Goal: Task Accomplishment & Management: Complete application form

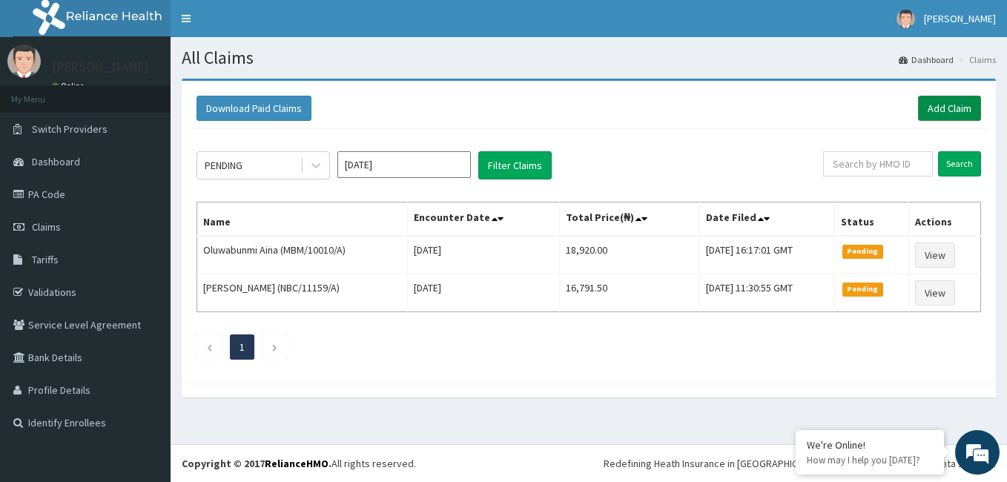
click at [934, 115] on link "Add Claim" at bounding box center [949, 108] width 63 height 25
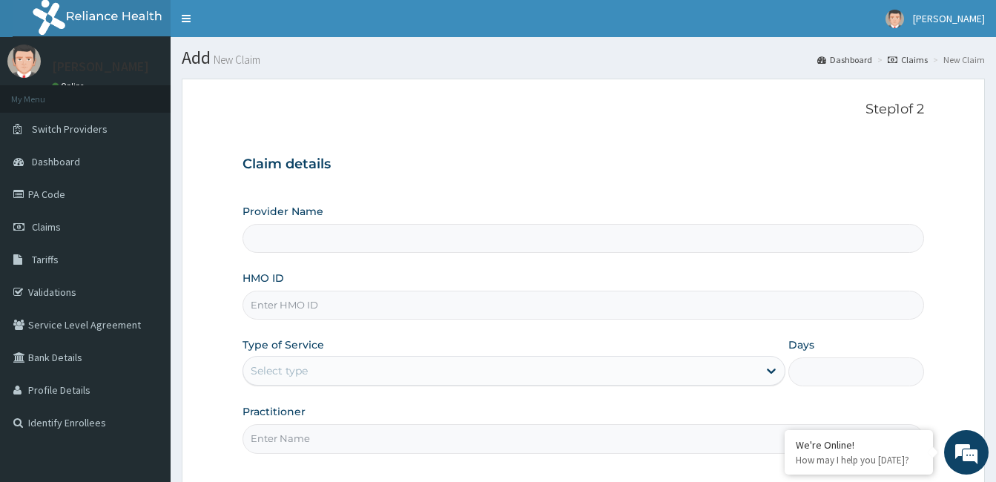
type input "[GEOGRAPHIC_DATA] and [GEOGRAPHIC_DATA]"
type input "NIO/10029/E"
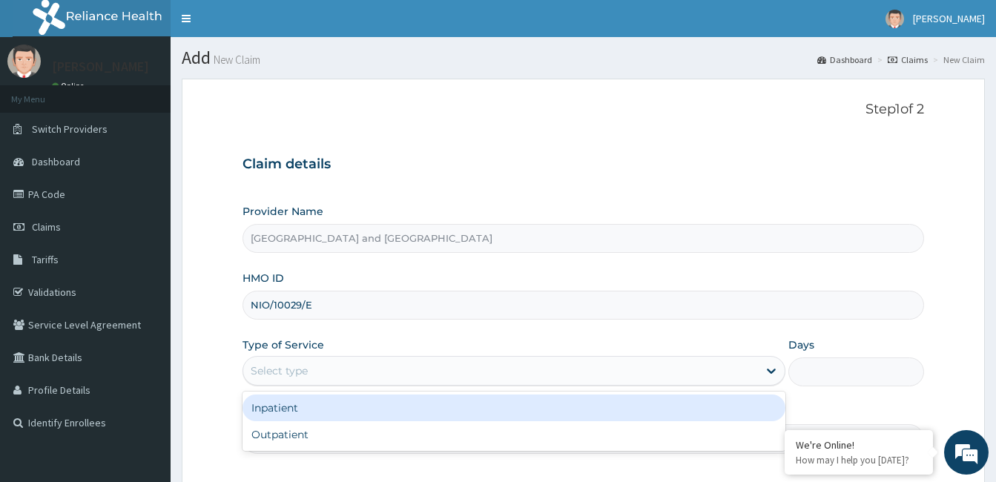
click at [331, 441] on div "Outpatient" at bounding box center [514, 434] width 543 height 27
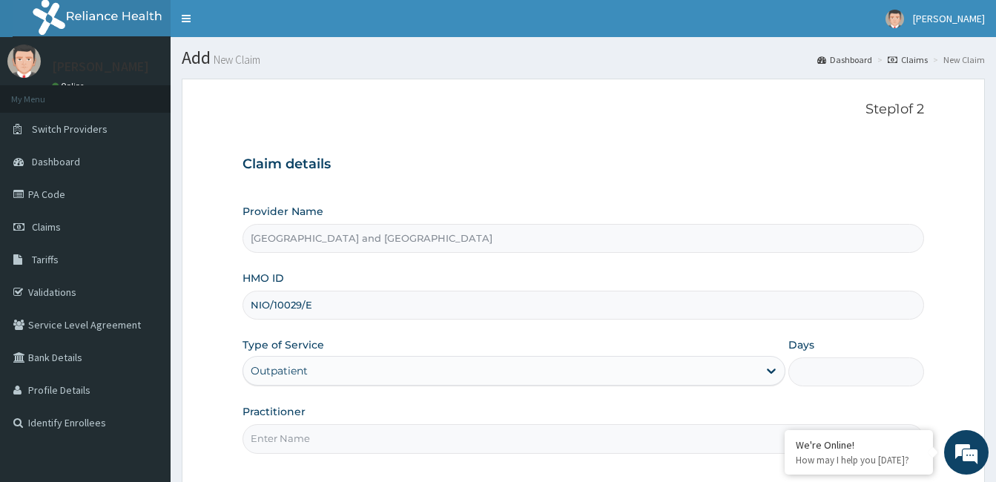
type input "1"
click at [381, 436] on input "Practitioner" at bounding box center [584, 438] width 682 height 29
type input "[PERSON_NAME]"
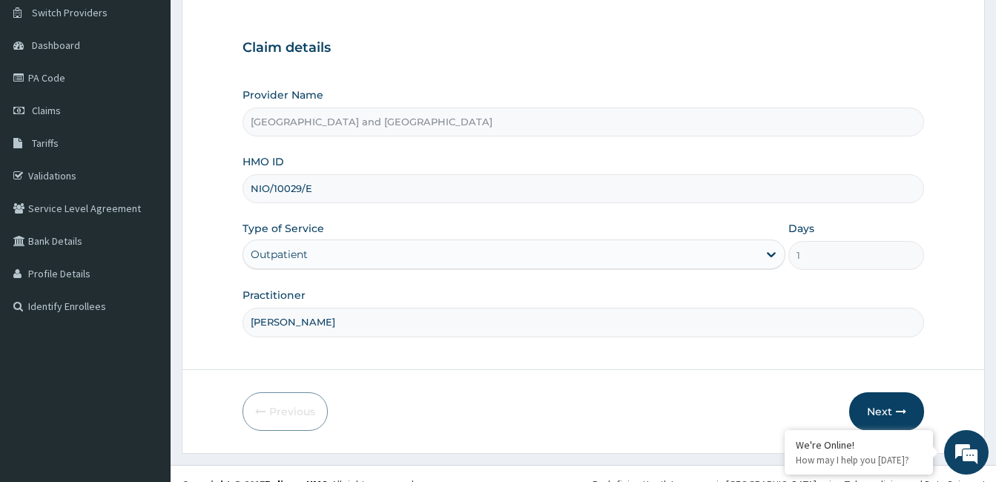
scroll to position [137, 0]
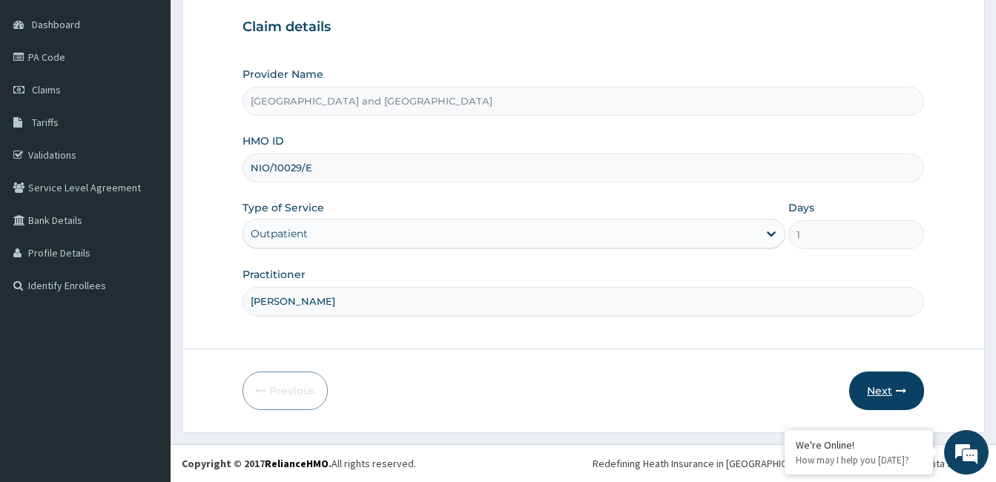
click at [894, 399] on button "Next" at bounding box center [886, 391] width 75 height 39
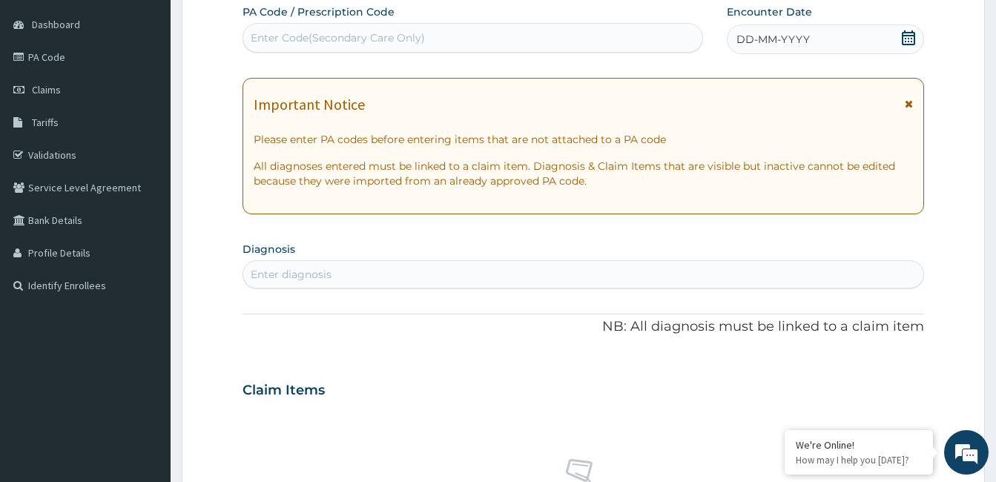
click at [912, 36] on icon at bounding box center [908, 37] width 15 height 15
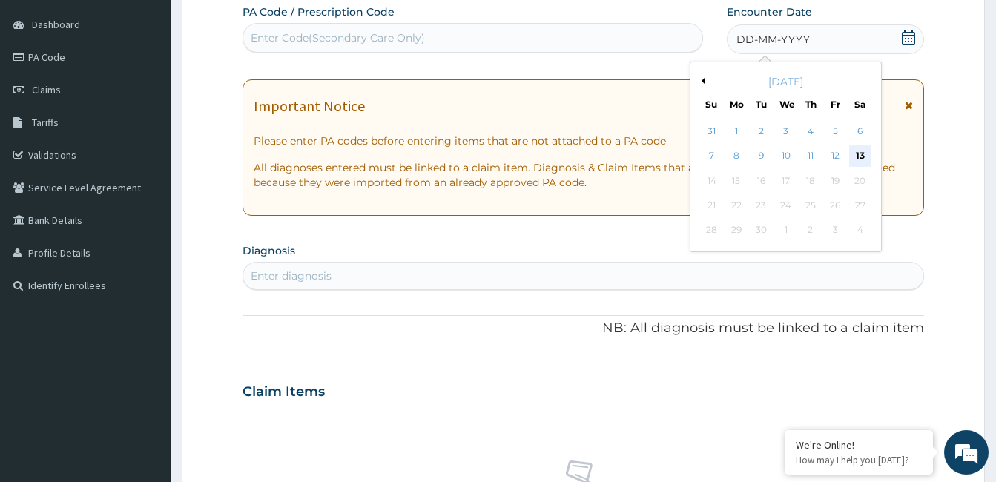
click at [863, 161] on div "13" at bounding box center [860, 156] width 22 height 22
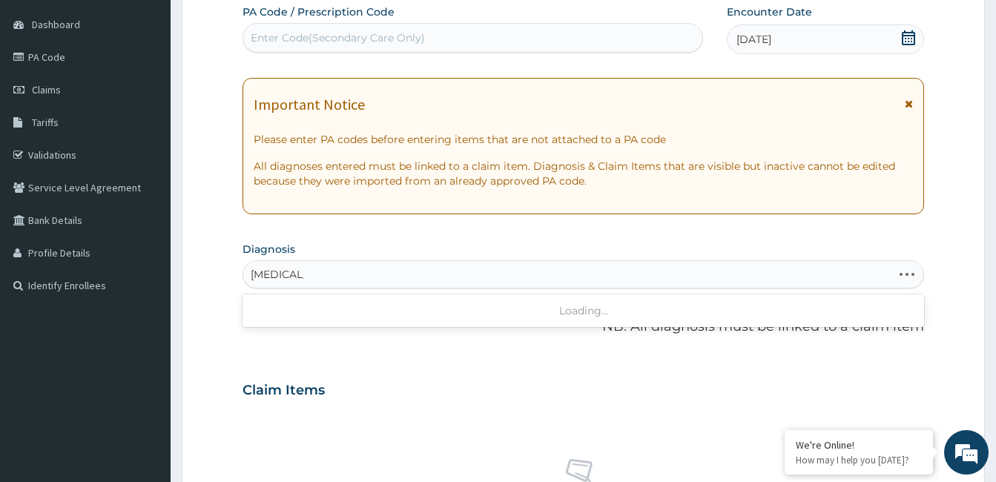
type input "[MEDICAL_DATA] F"
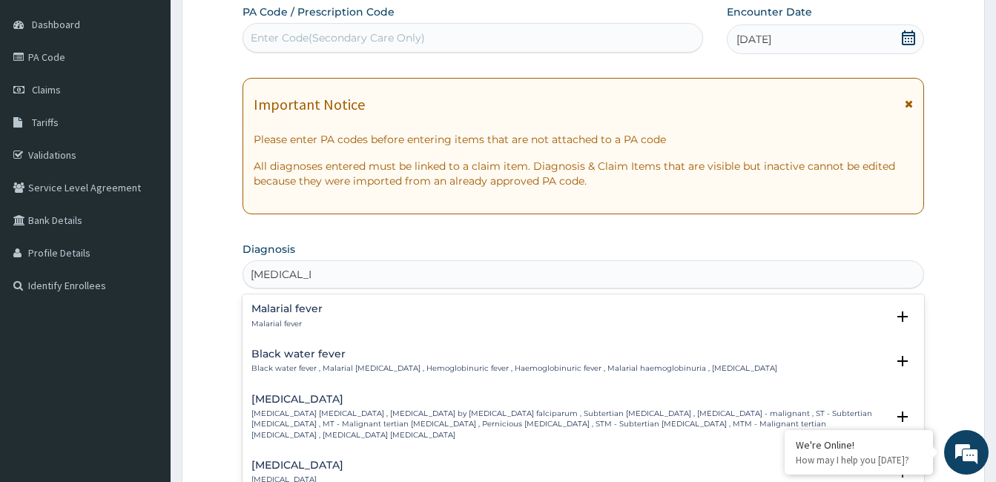
click at [356, 323] on div "Malarial fever Malarial fever" at bounding box center [583, 316] width 664 height 26
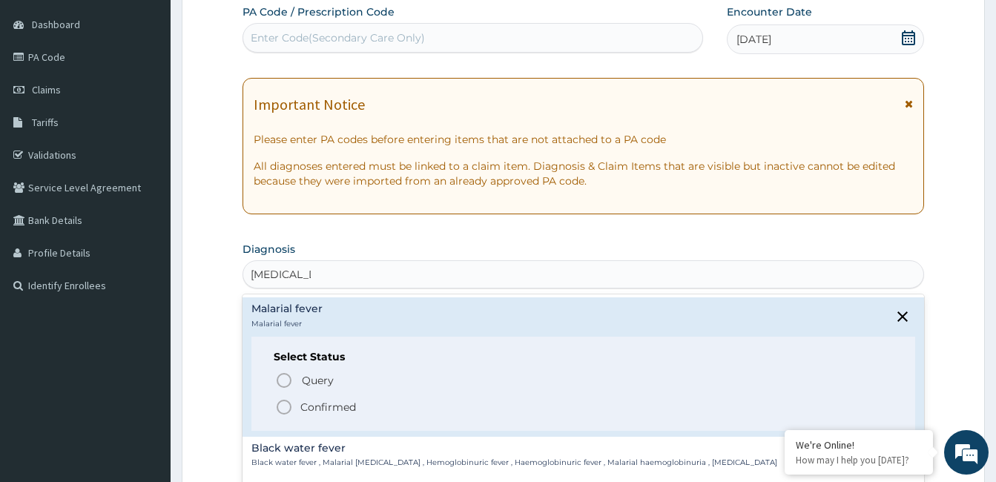
click at [343, 406] on p "Confirmed" at bounding box center [328, 407] width 56 height 15
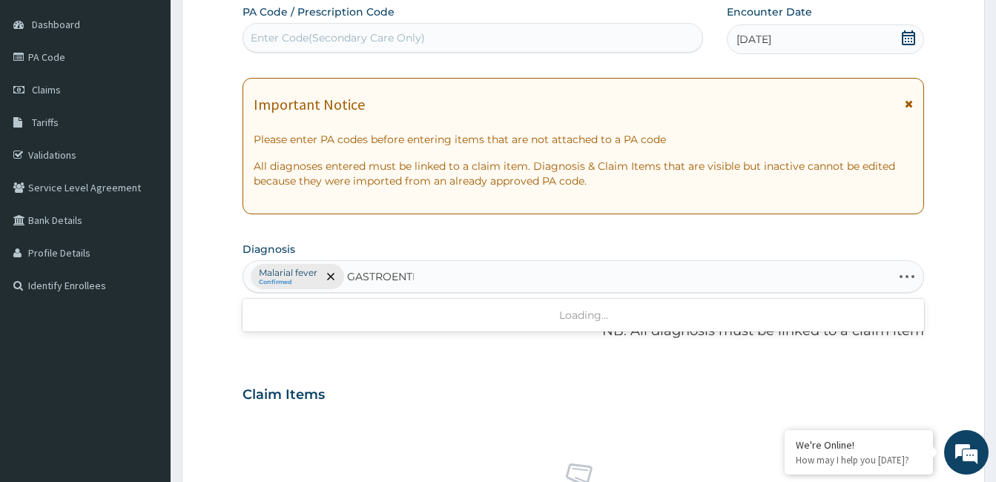
type input "GASTROENTER"
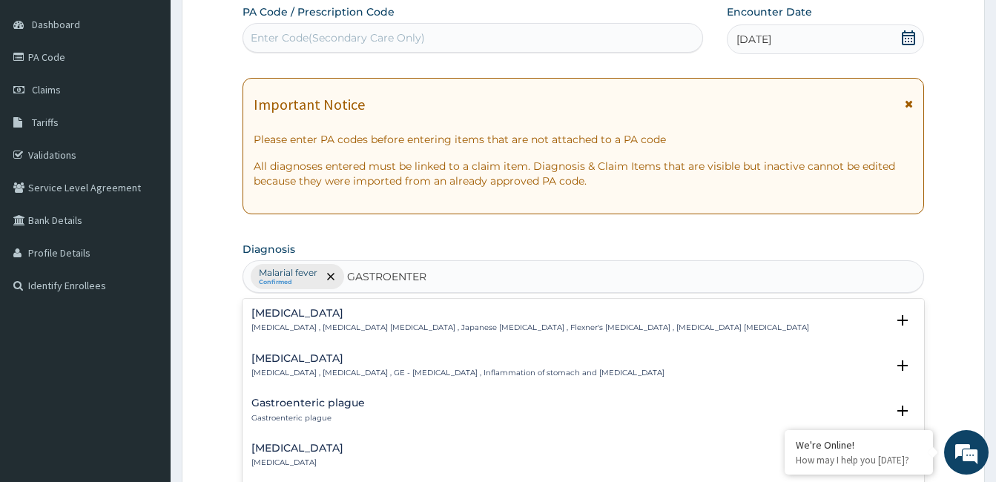
click at [400, 369] on p "[MEDICAL_DATA] , [MEDICAL_DATA] , GE - [MEDICAL_DATA] , Inflammation of stomach…" at bounding box center [457, 373] width 413 height 10
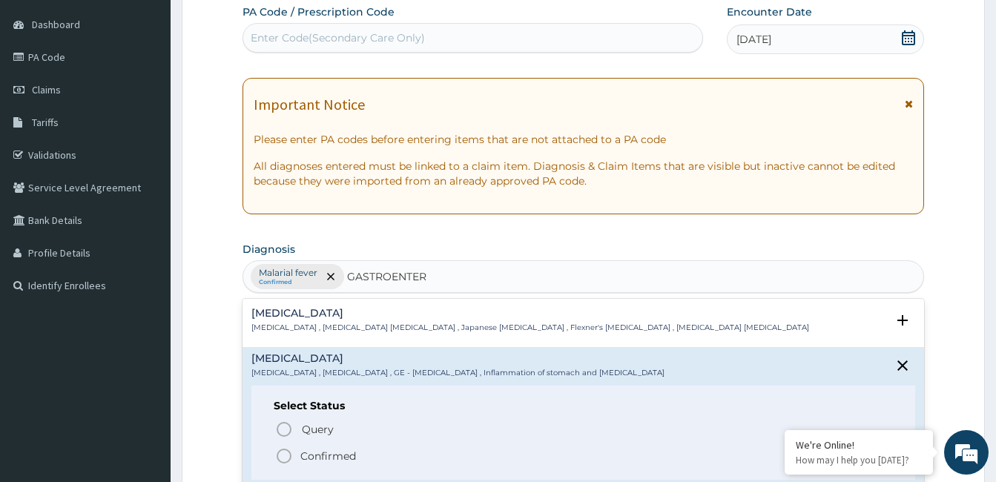
click at [355, 458] on p "Confirmed" at bounding box center [328, 456] width 56 height 15
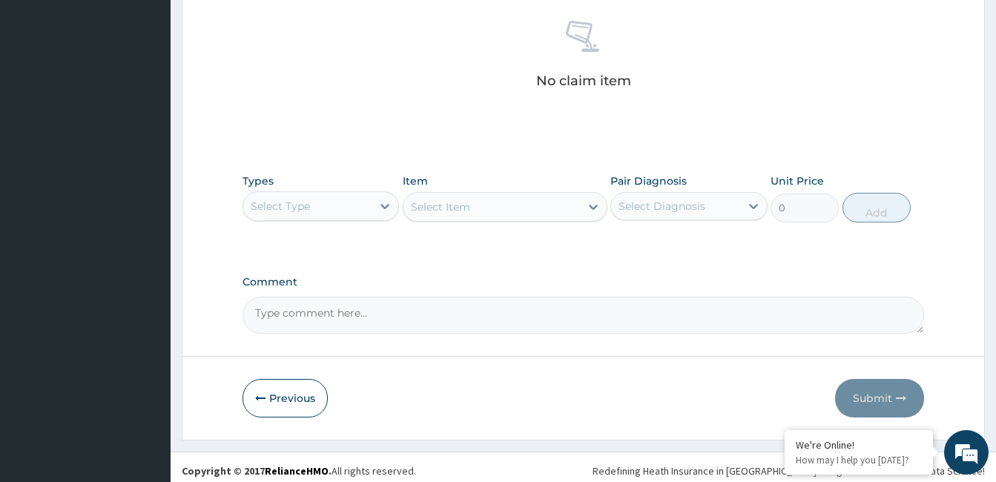
scroll to position [587, 0]
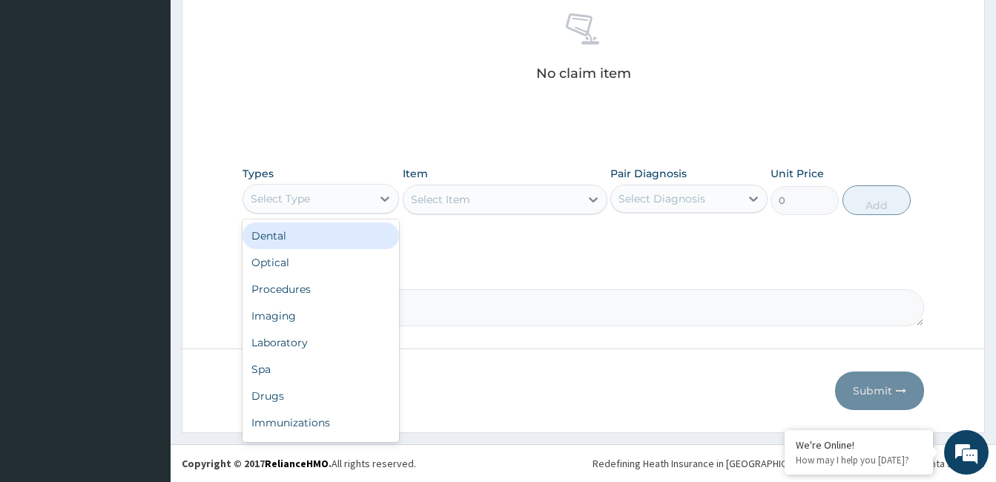
click at [329, 291] on div "Procedures" at bounding box center [321, 289] width 157 height 27
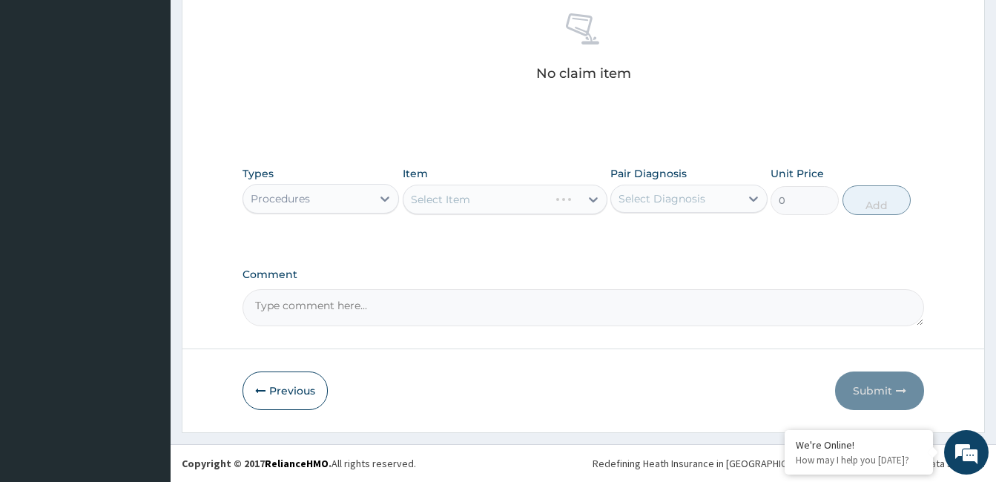
click at [503, 202] on div "Select Item" at bounding box center [505, 200] width 205 height 30
click at [521, 183] on div "Item Select Item" at bounding box center [505, 190] width 205 height 49
click at [481, 211] on div "Select Item" at bounding box center [505, 200] width 205 height 30
click at [526, 198] on div "Select Item" at bounding box center [505, 200] width 205 height 30
click at [504, 198] on div "Select Item" at bounding box center [505, 200] width 205 height 30
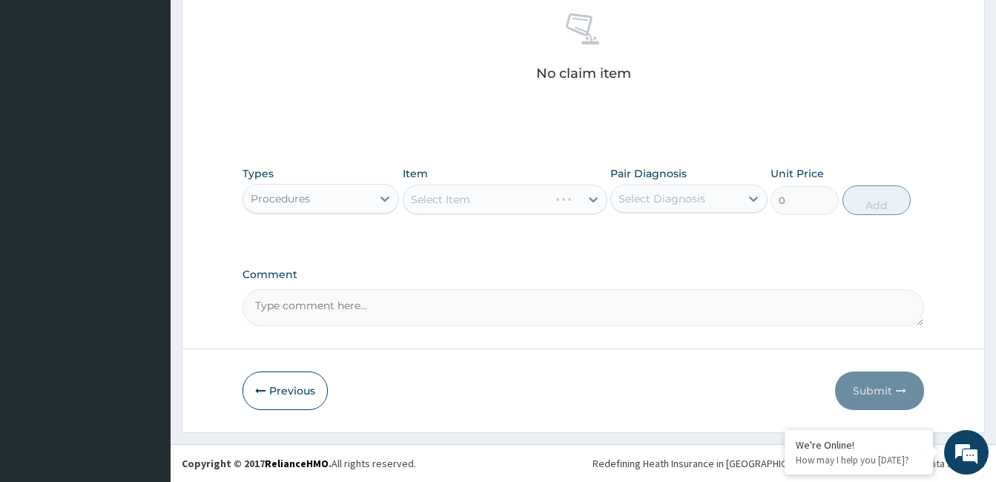
click at [501, 202] on div "Select Item" at bounding box center [505, 200] width 205 height 30
click at [495, 205] on div "Select Item" at bounding box center [505, 200] width 205 height 30
click at [487, 205] on div "Select Item" at bounding box center [505, 200] width 205 height 30
click at [494, 198] on div "Select Item" at bounding box center [505, 200] width 205 height 30
click at [523, 194] on div "Select Item" at bounding box center [505, 200] width 205 height 30
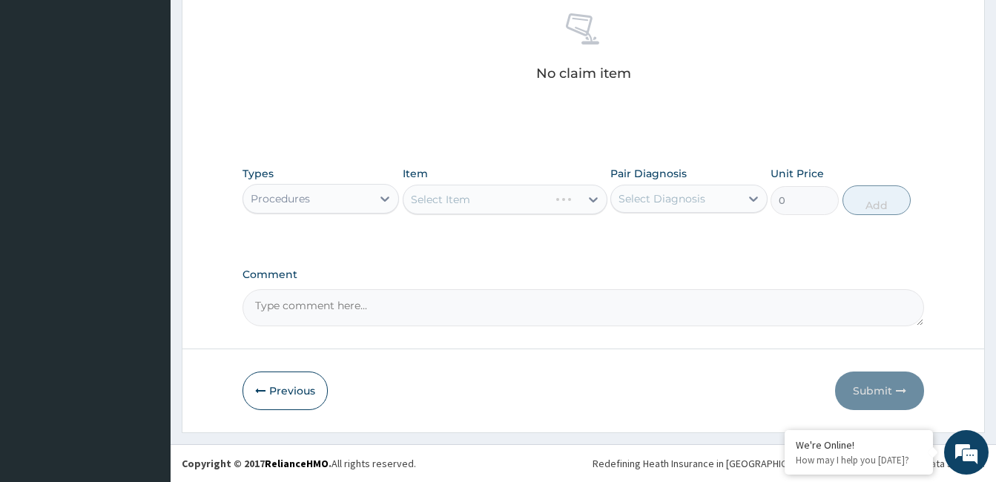
click at [523, 194] on div "Select Item" at bounding box center [505, 200] width 205 height 30
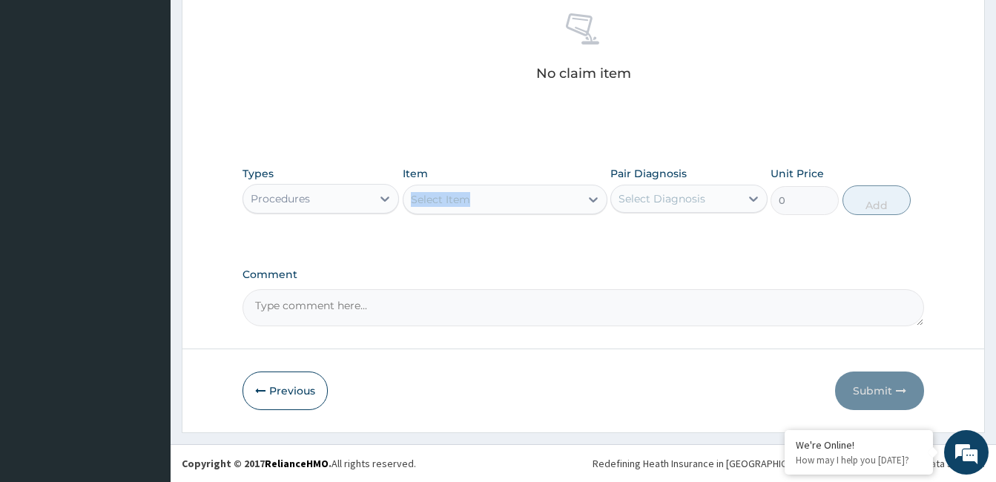
drag, startPoint x: 523, startPoint y: 194, endPoint x: 527, endPoint y: 238, distance: 43.9
click at [527, 238] on div "Types Procedures Item Select Item Pair Diagnosis Select Diagnosis Unit Price 0 …" at bounding box center [584, 202] width 682 height 86
click at [587, 206] on icon at bounding box center [593, 199] width 15 height 15
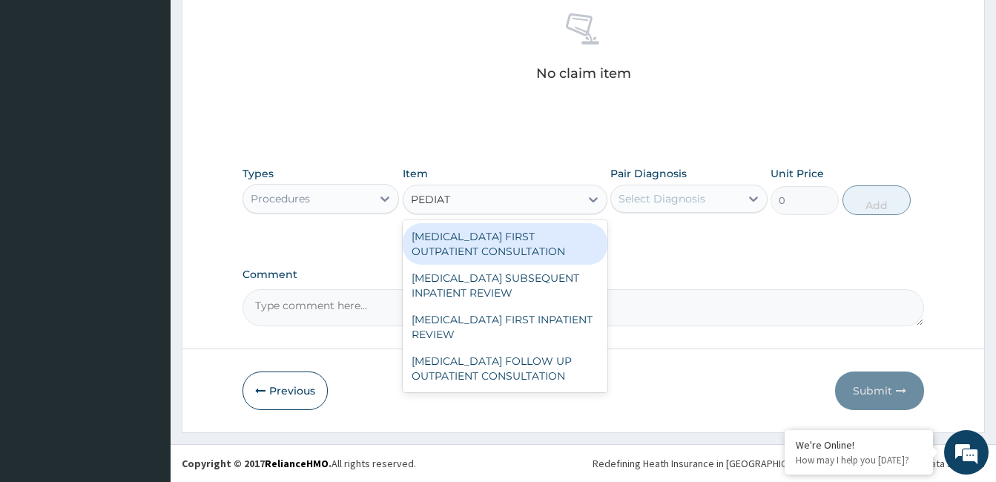
type input "PEDIATR"
click at [531, 232] on div "PEDIATRICIAN FIRST OUTPATIENT CONSULTATION" at bounding box center [505, 244] width 205 height 42
type input "20425"
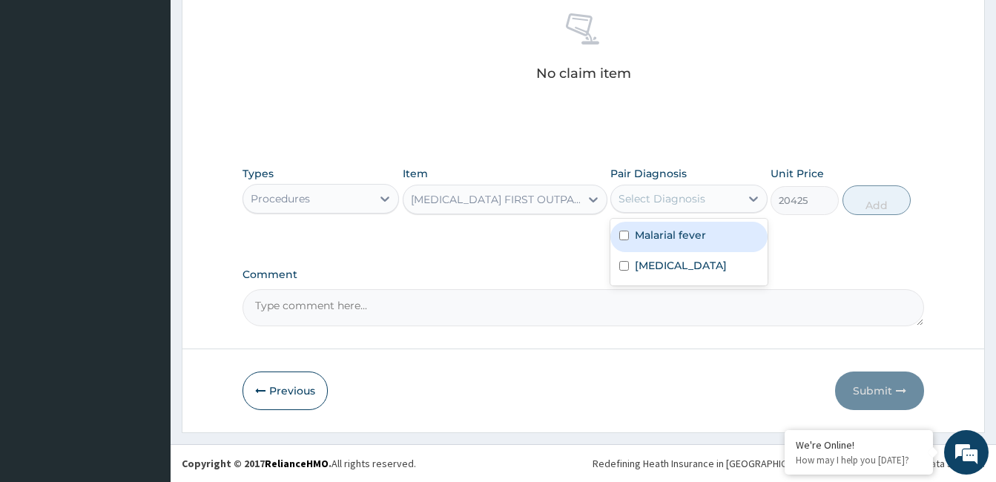
click at [681, 239] on label "Malarial fever" at bounding box center [670, 235] width 71 height 15
checkbox input "true"
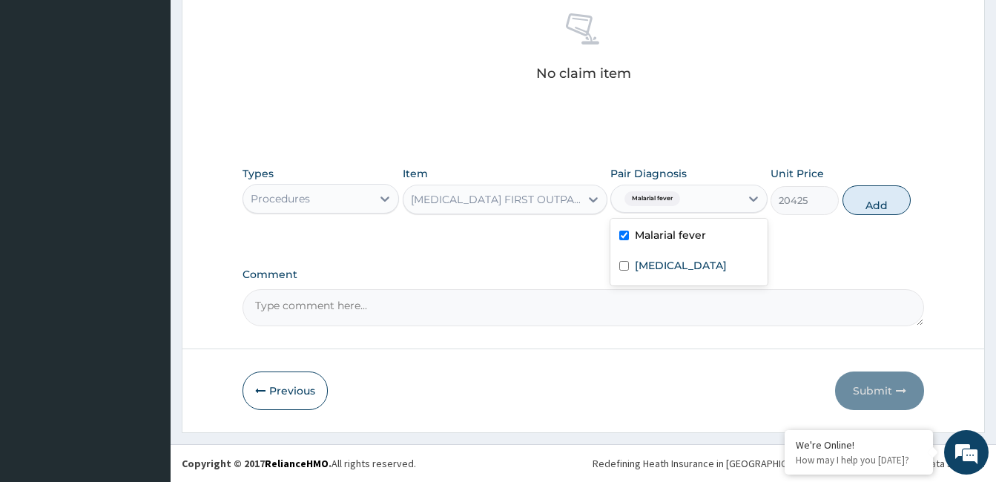
click at [685, 267] on label "Gastroenteritis" at bounding box center [681, 265] width 92 height 15
checkbox input "true"
click at [880, 203] on button "Add" at bounding box center [877, 200] width 68 height 30
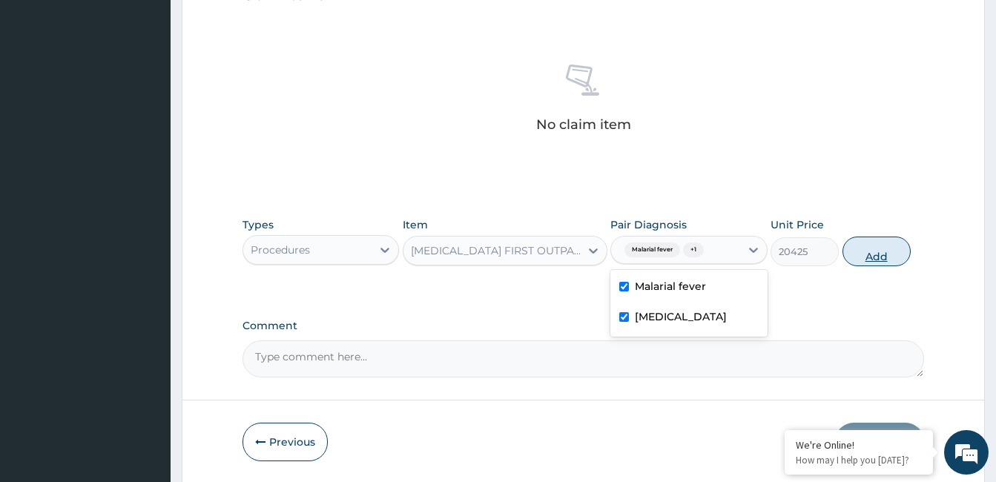
type input "0"
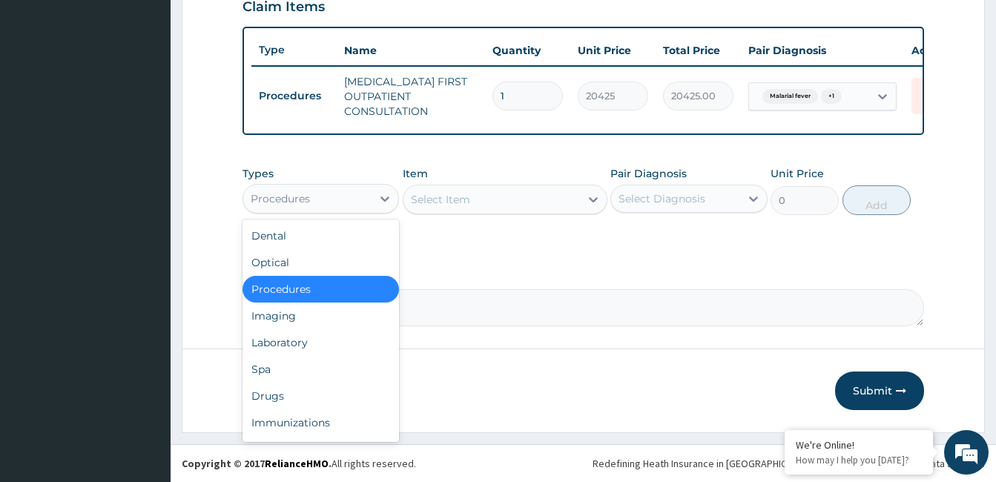
click at [316, 346] on div "Laboratory" at bounding box center [321, 342] width 157 height 27
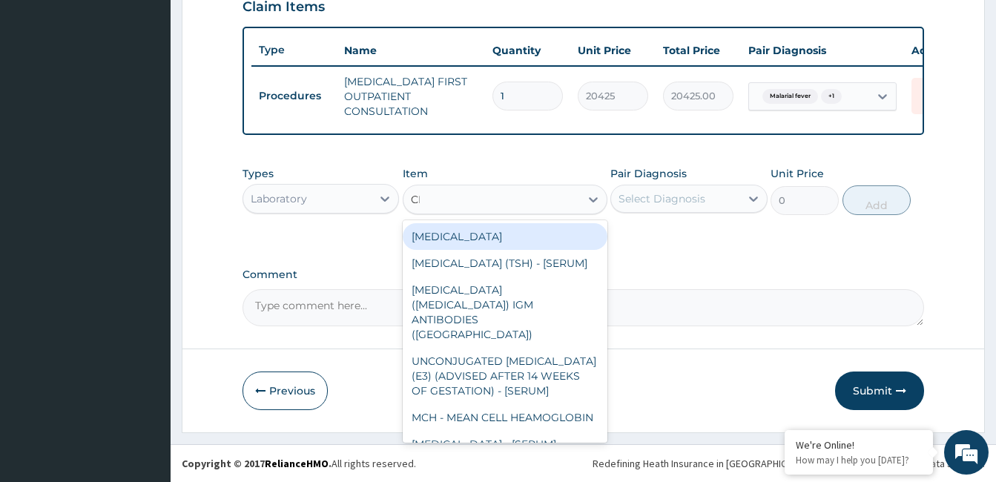
type input "CBC"
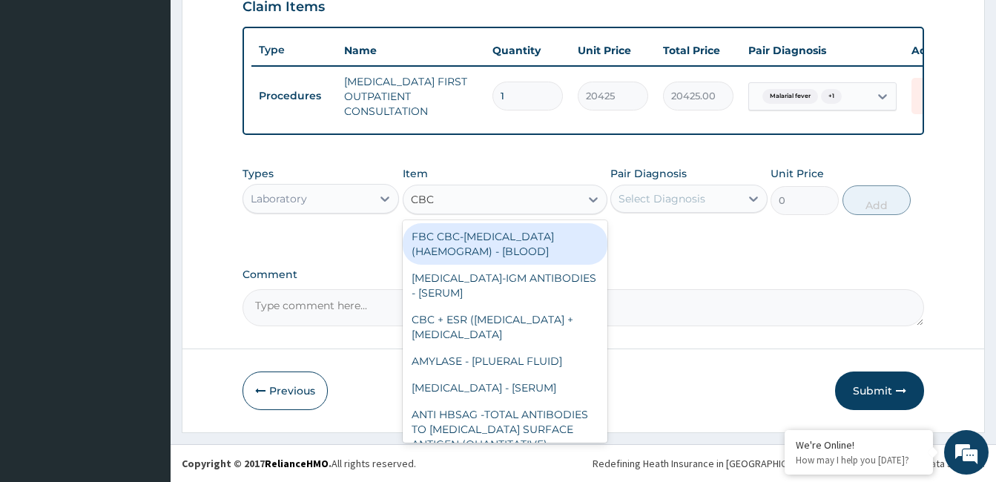
click at [485, 263] on div "FBC CBC-COMPLETE BLOOD COUNT (HAEMOGRAM) - [BLOOD]" at bounding box center [505, 244] width 205 height 42
type input "4300"
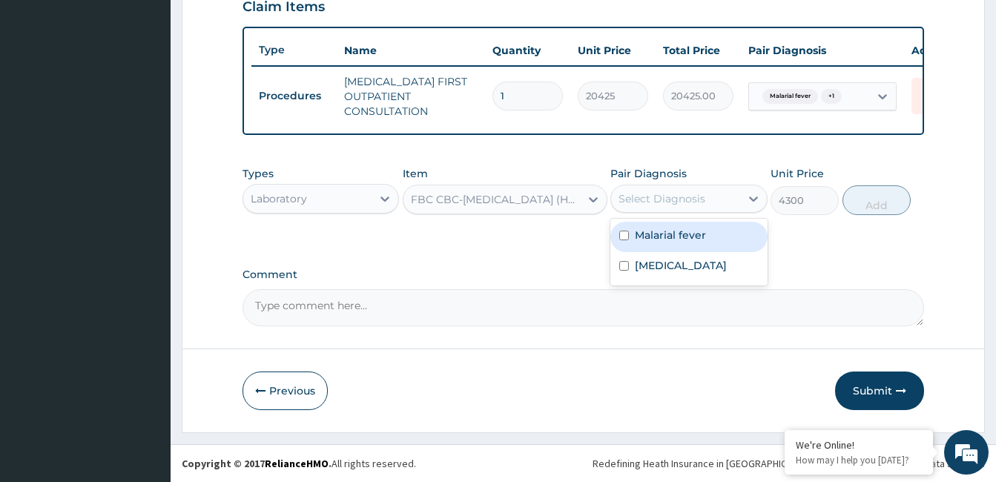
click at [688, 266] on label "Gastroenteritis" at bounding box center [681, 265] width 92 height 15
checkbox input "true"
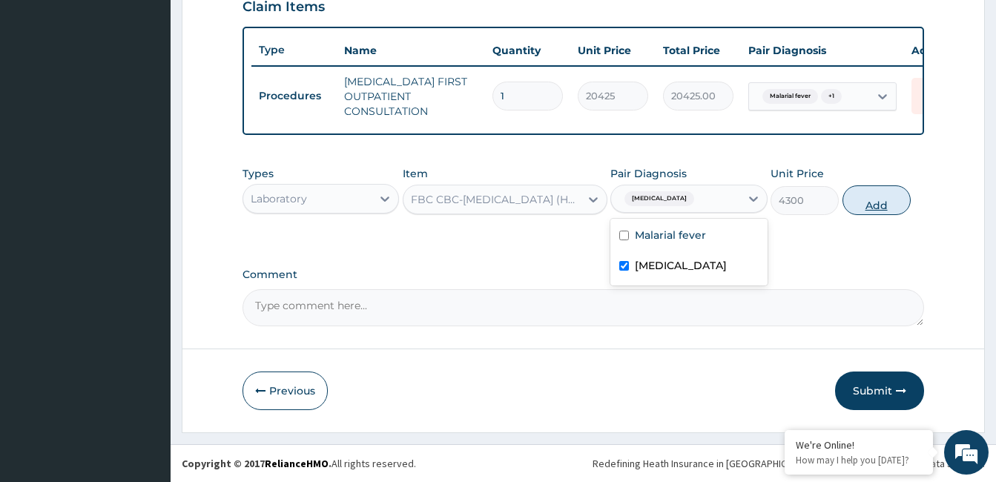
click at [887, 195] on button "Add" at bounding box center [877, 200] width 68 height 30
type input "0"
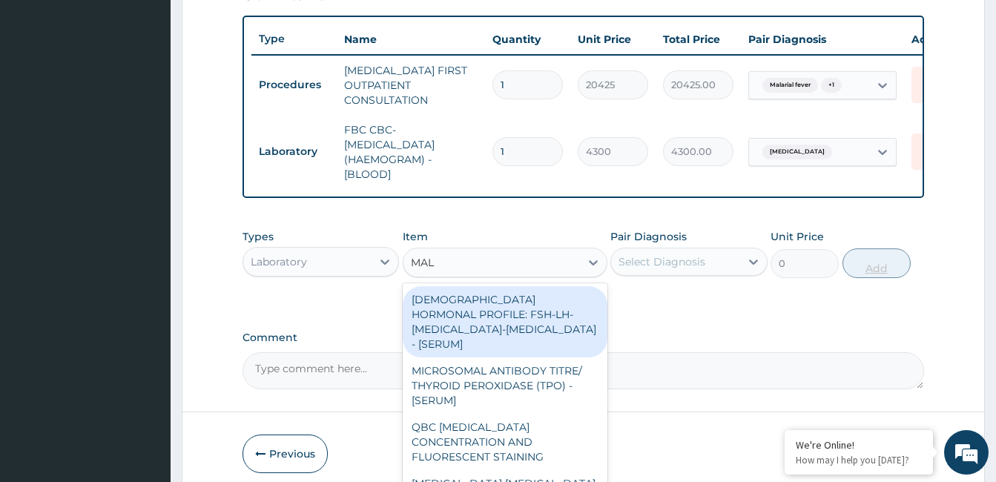
type input "MALA"
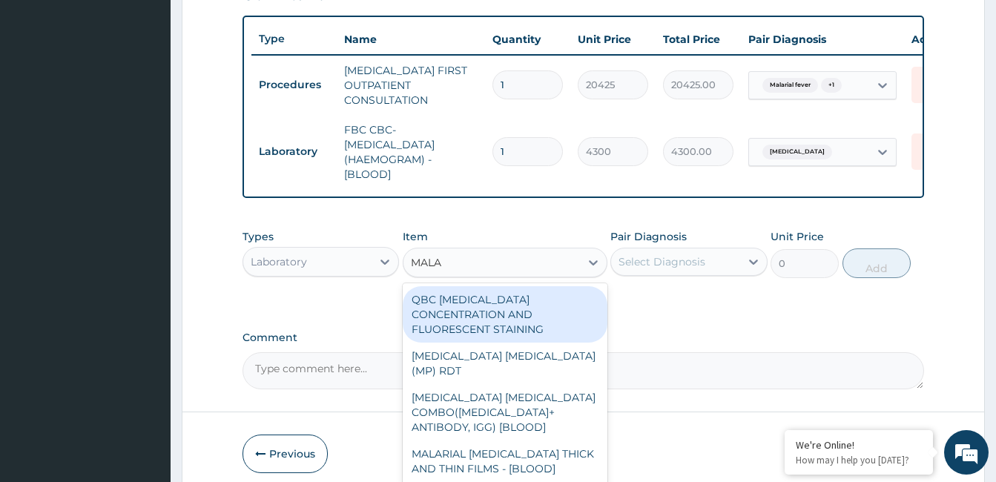
click at [524, 441] on div "MALARIAL PARASITE THICK AND THIN FILMS - [BLOOD]" at bounding box center [505, 462] width 205 height 42
type input "1612.5"
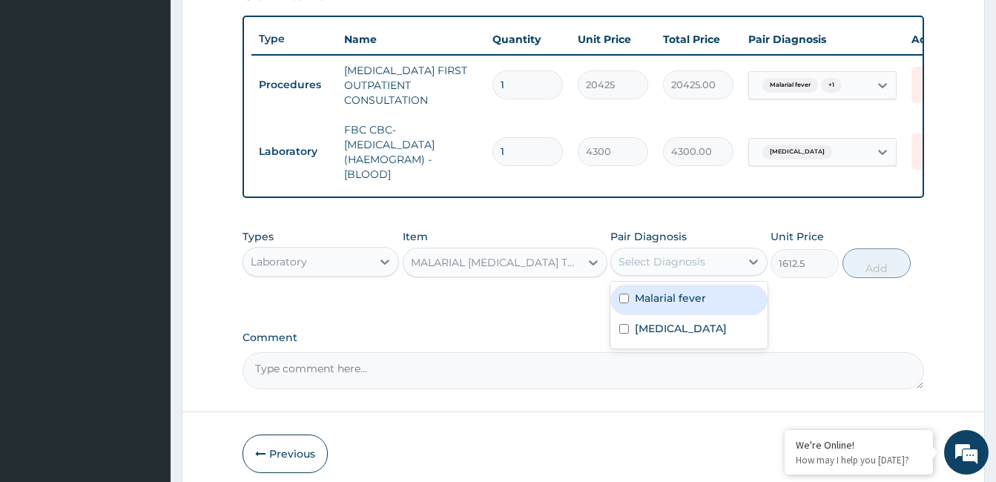
click at [669, 306] on label "Malarial fever" at bounding box center [670, 298] width 71 height 15
checkbox input "true"
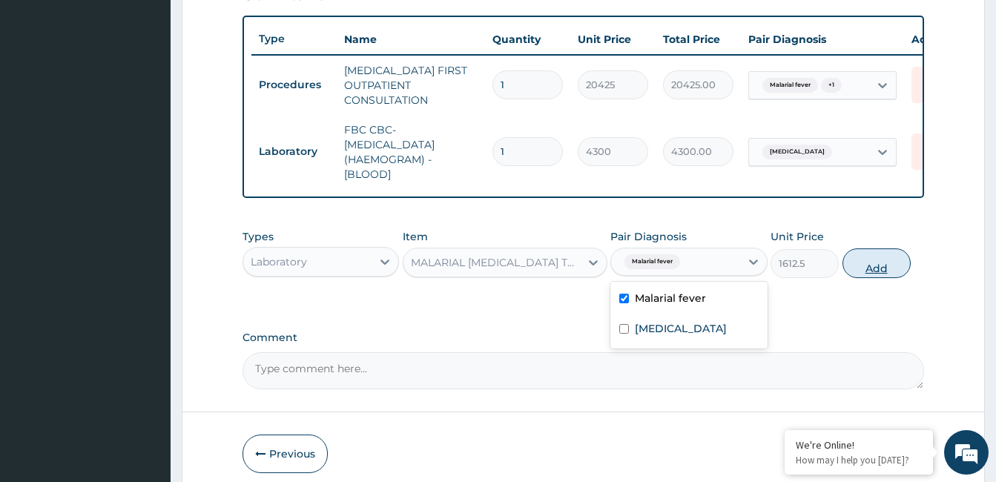
click at [882, 278] on button "Add" at bounding box center [877, 263] width 68 height 30
type input "0"
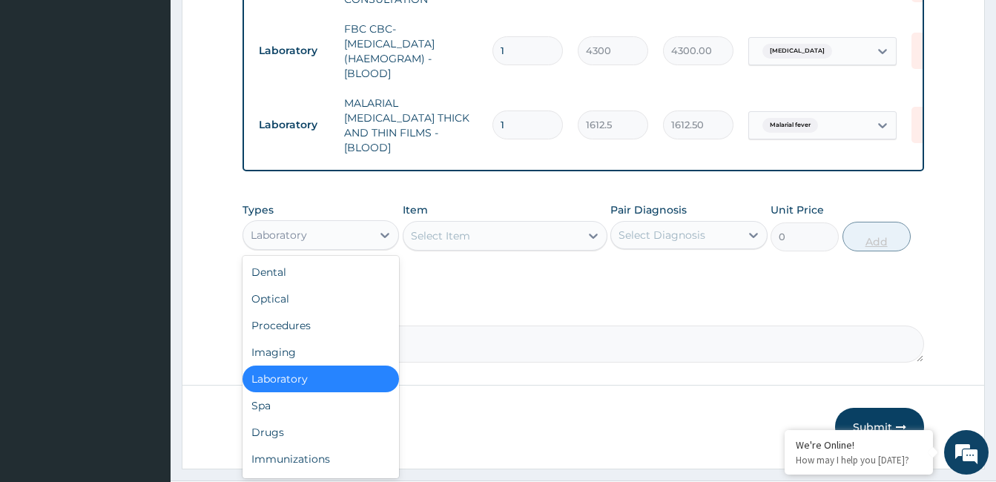
scroll to position [645, 0]
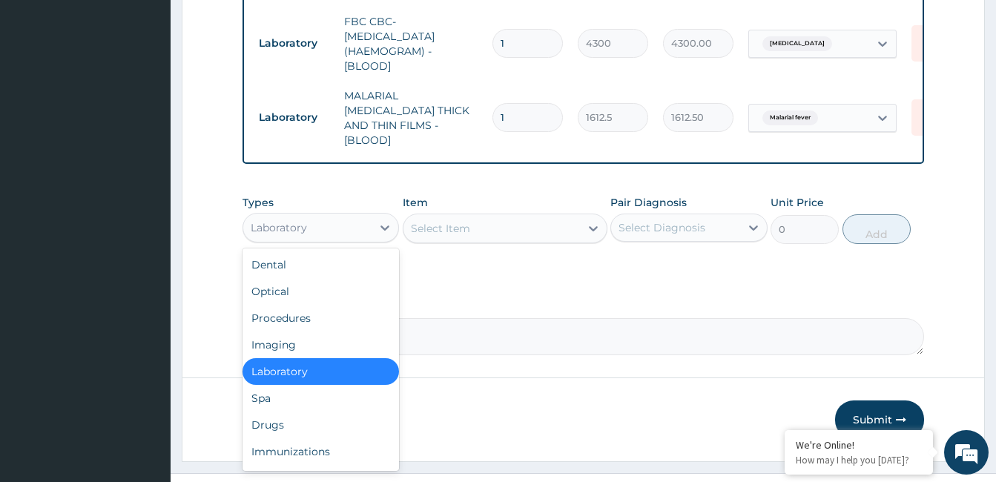
click at [322, 432] on div "Drugs" at bounding box center [321, 425] width 157 height 27
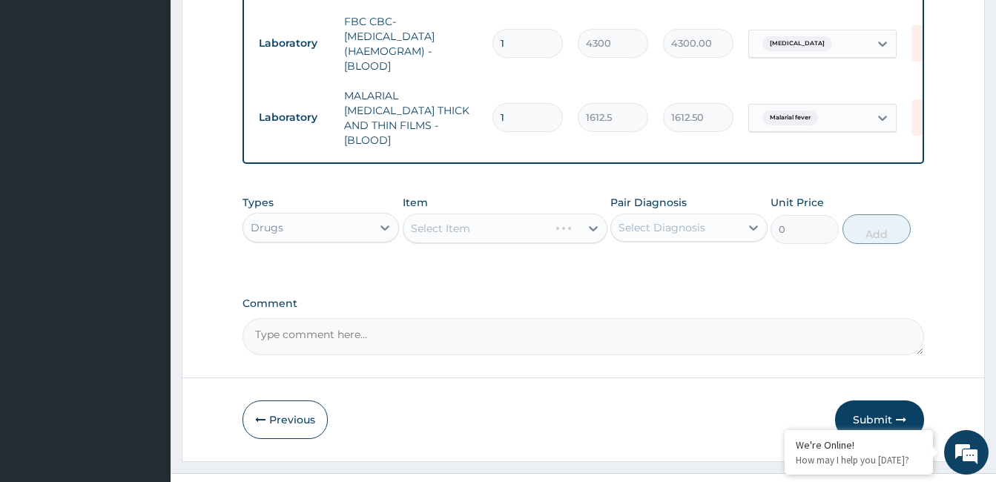
click at [503, 229] on div "Select Item" at bounding box center [505, 229] width 205 height 30
click at [521, 231] on div "Select Item" at bounding box center [505, 229] width 205 height 30
click at [498, 247] on div "Types Drugs Item Select Item Pair Diagnosis Select Diagnosis Unit Price 0 Add" at bounding box center [584, 220] width 682 height 64
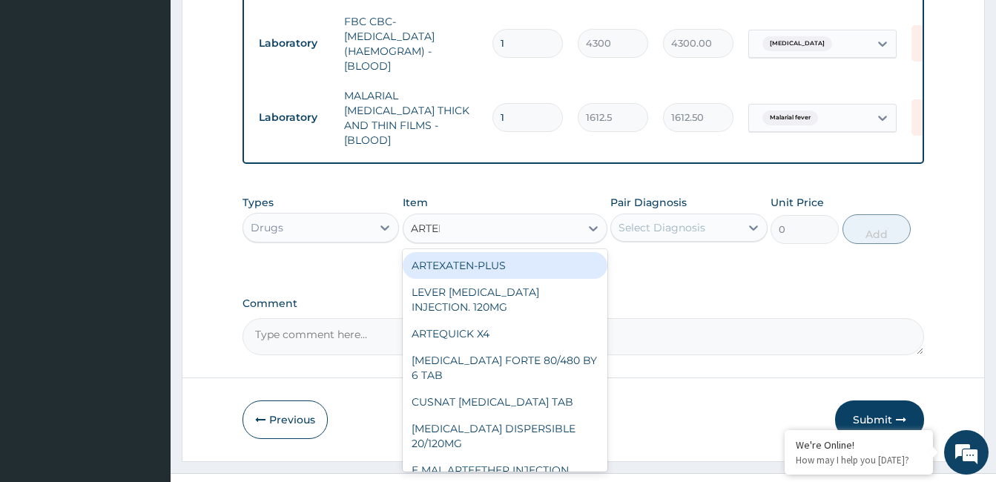
type input "ARTEME"
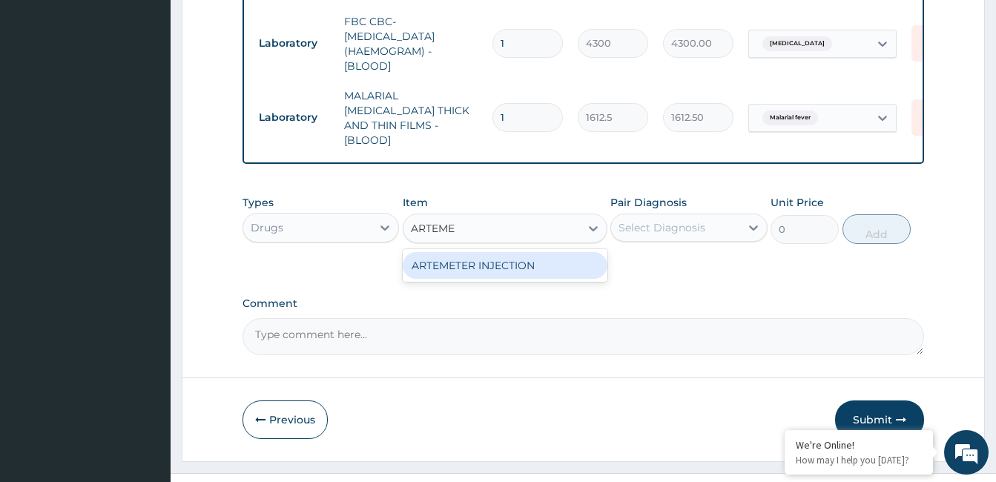
click at [529, 271] on div "ARTEMETER INJECTION" at bounding box center [505, 265] width 205 height 27
type input "946"
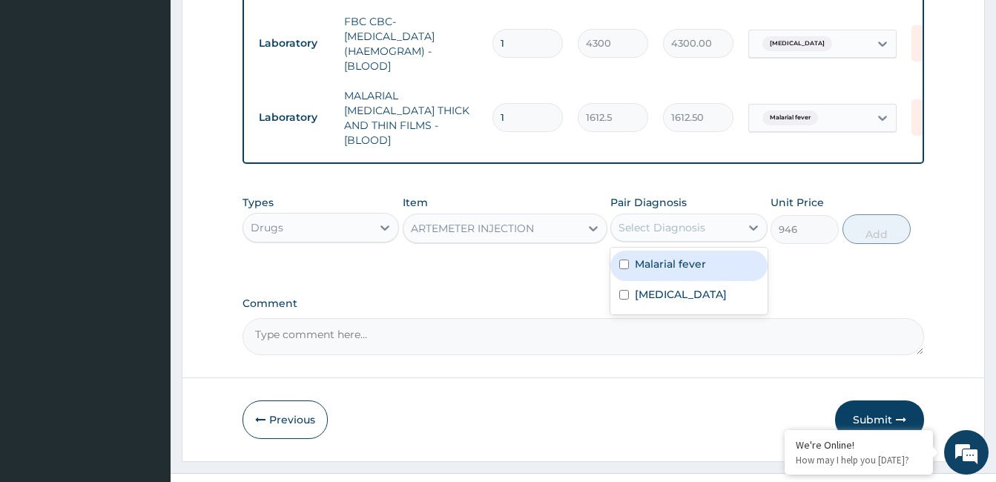
click at [682, 269] on div "Malarial fever" at bounding box center [688, 266] width 157 height 30
checkbox input "true"
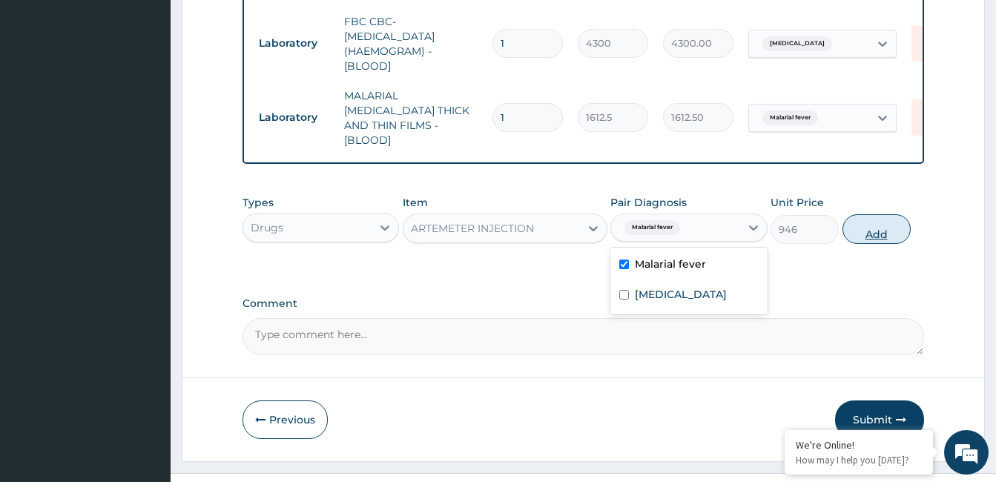
click at [874, 237] on button "Add" at bounding box center [877, 229] width 68 height 30
type input "0"
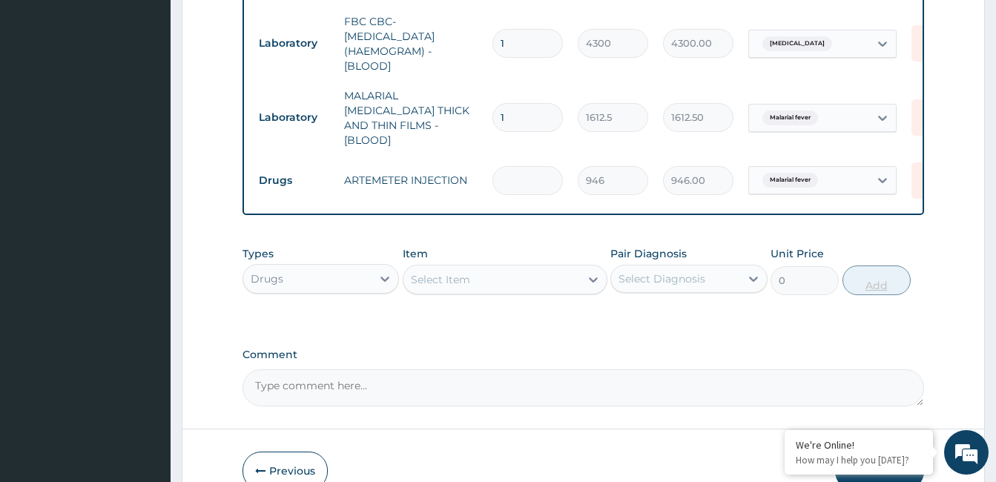
type input "0.00"
type input "6"
type input "5676.00"
type input "6"
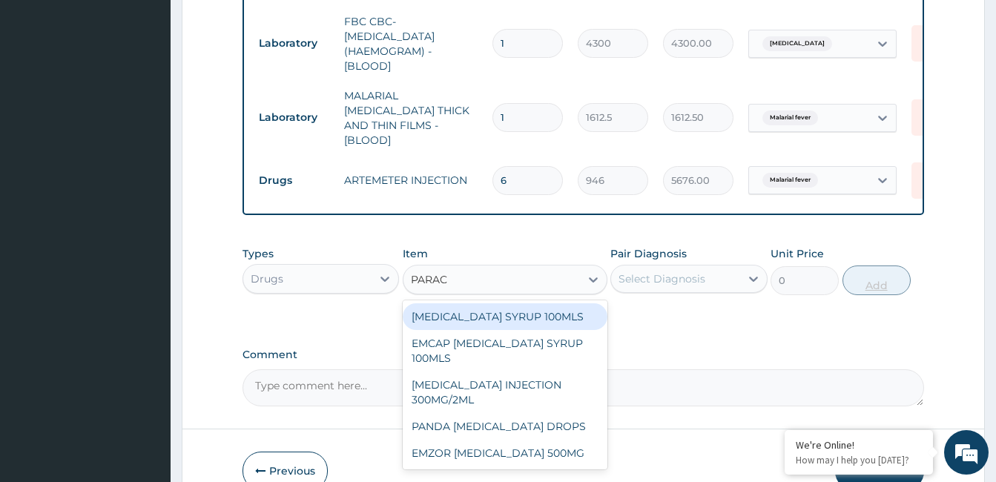
type input "PARACE"
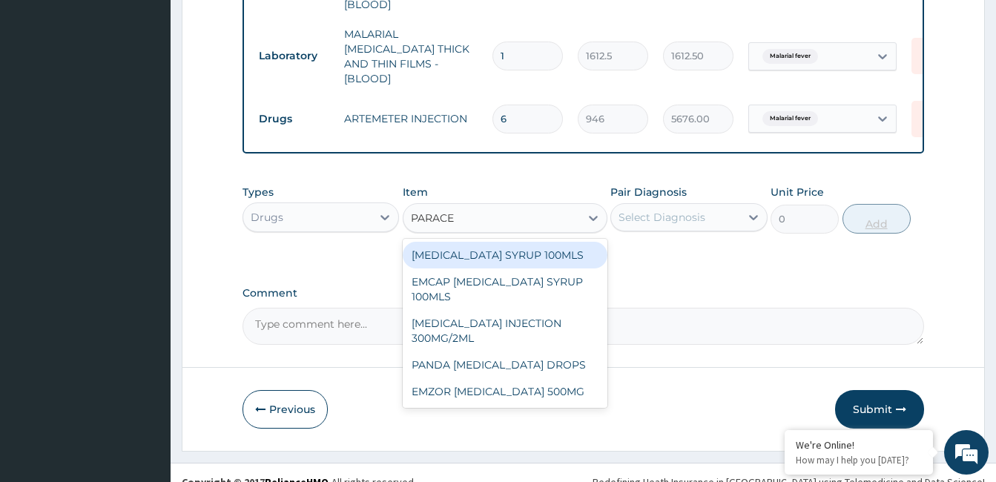
scroll to position [708, 0]
click at [562, 389] on div "EMZOR PARACETAMOL 500MG" at bounding box center [505, 390] width 205 height 27
type input "23.64999961853027"
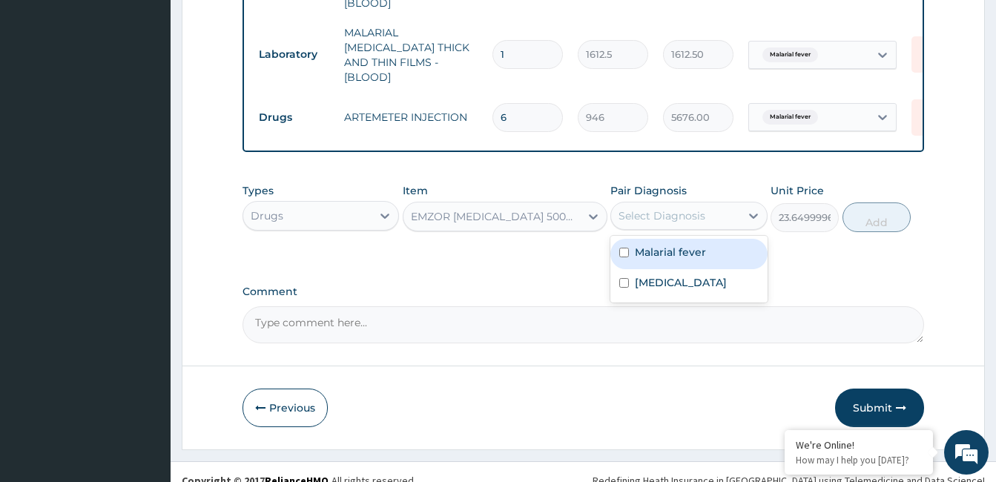
click at [690, 246] on label "Malarial fever" at bounding box center [670, 252] width 71 height 15
checkbox input "true"
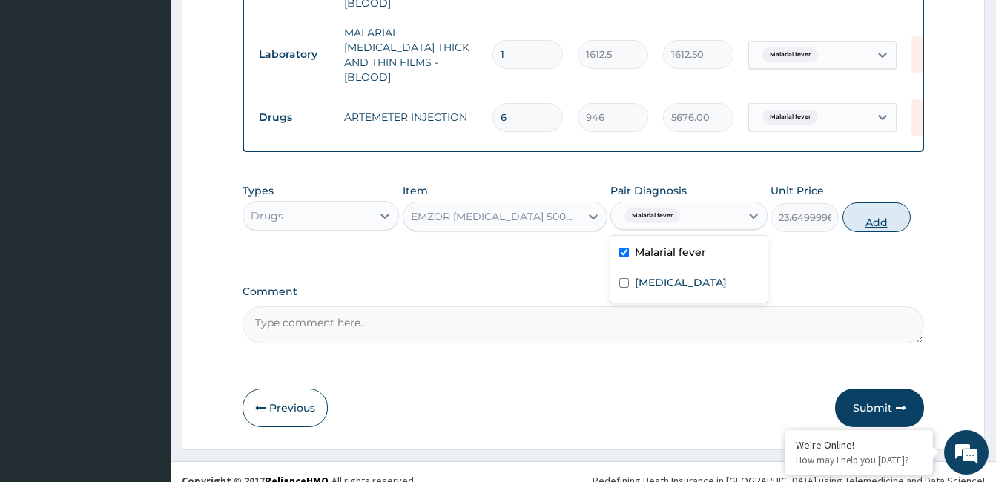
click at [880, 211] on button "Add" at bounding box center [877, 218] width 68 height 30
type input "0"
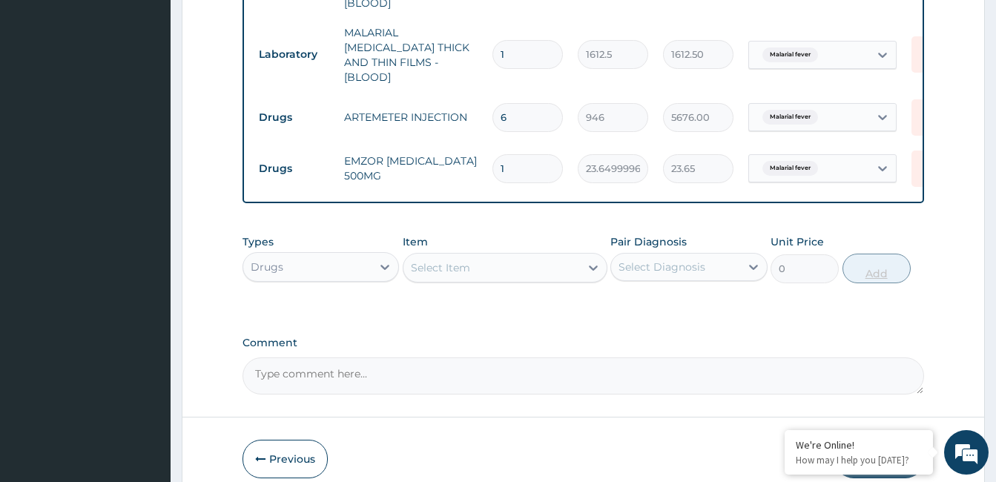
type input "18"
type input "425.70"
type input "18"
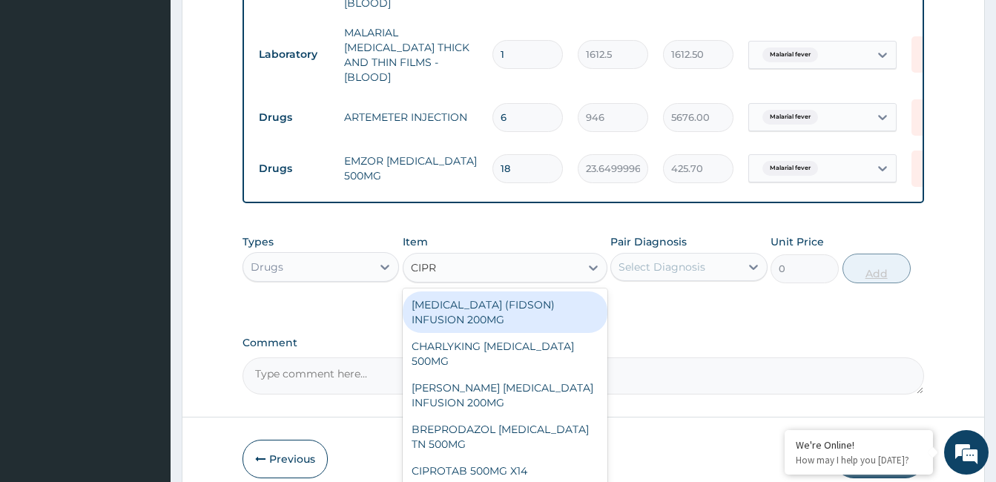
type input "CIPRO"
click at [533, 349] on div "CHARLYKING CIPROFLOXACIN 500MG" at bounding box center [505, 354] width 205 height 42
type input "177.375"
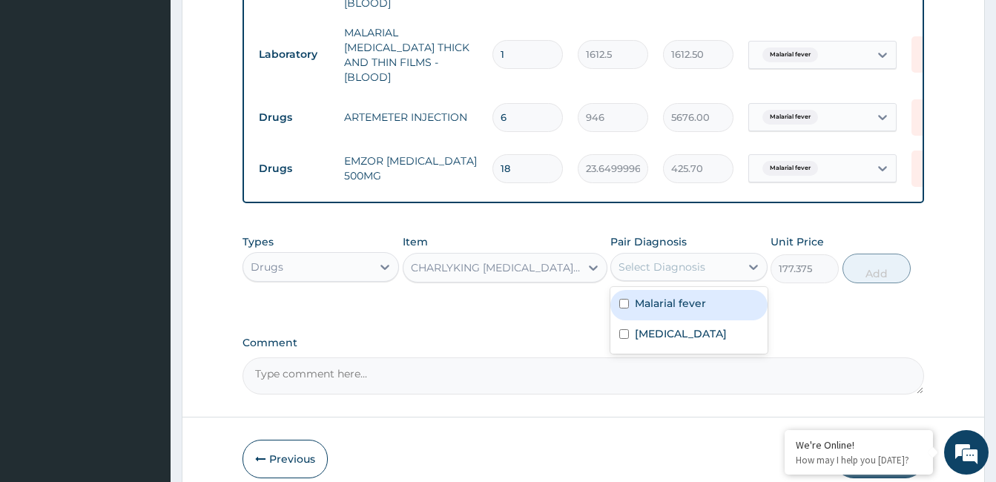
click at [673, 340] on div "Gastroenteritis" at bounding box center [688, 335] width 157 height 30
checkbox input "true"
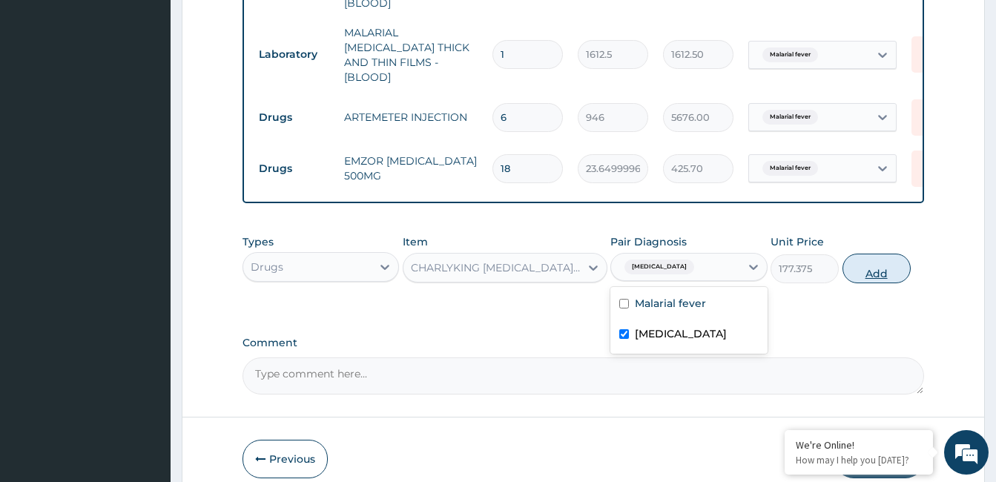
click at [863, 265] on button "Add" at bounding box center [877, 269] width 68 height 30
type input "0"
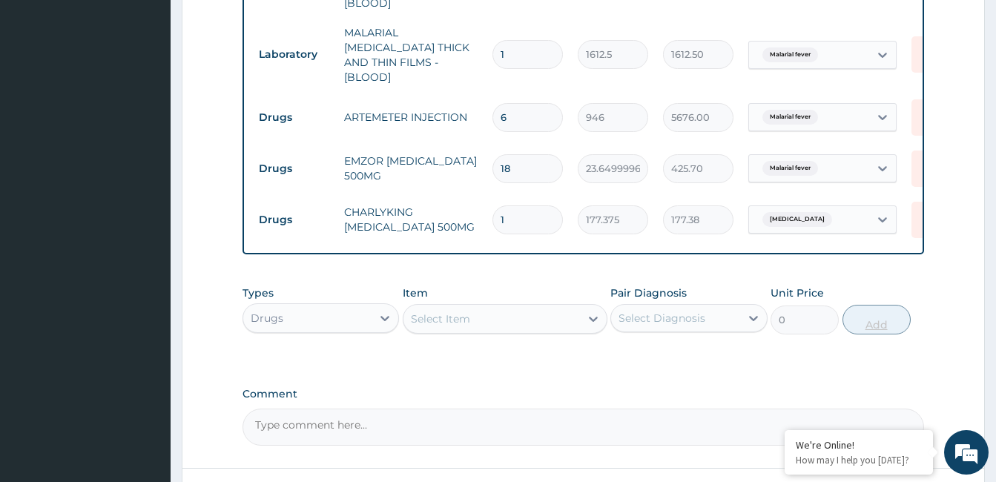
type input "10"
type input "1773.75"
type input "10"
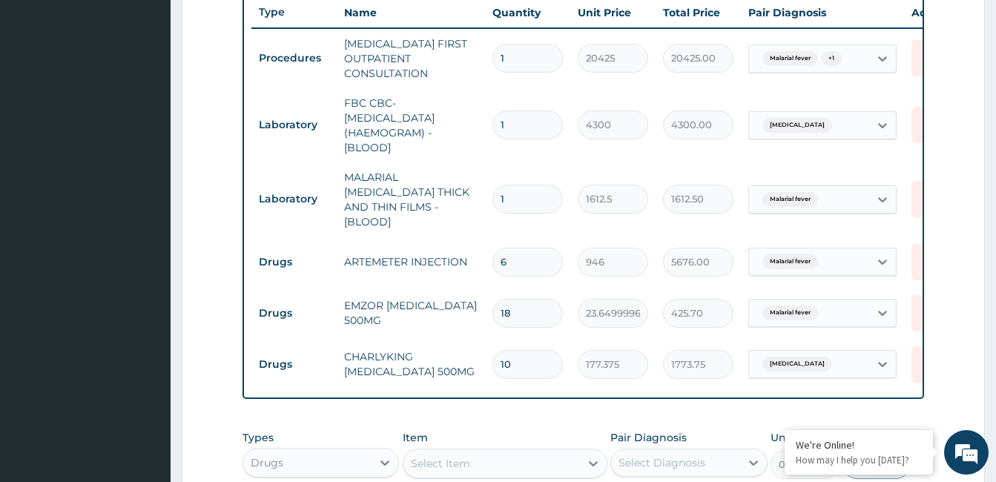
scroll to position [565, 0]
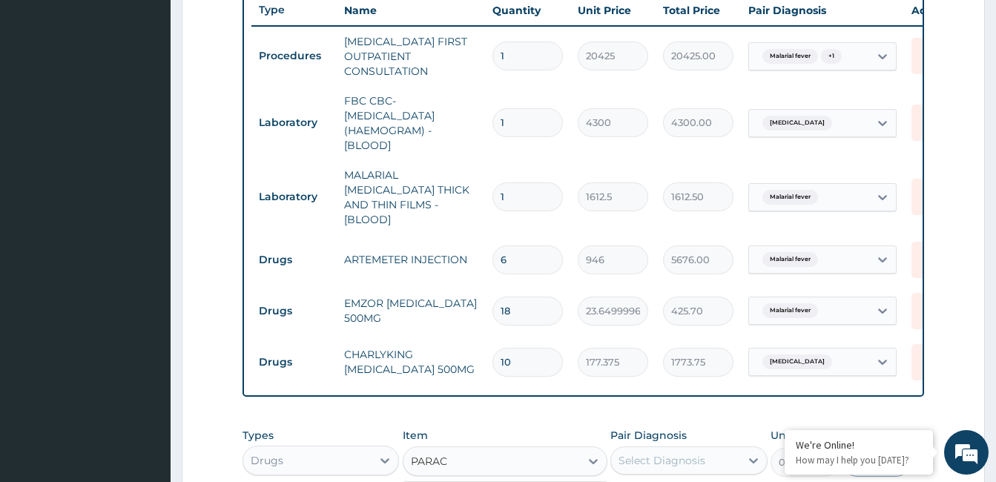
type input "PARACE"
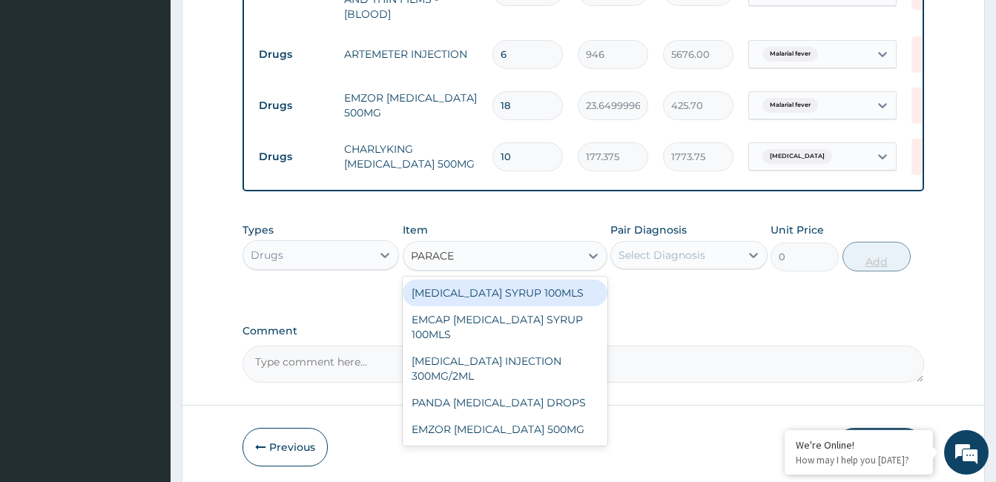
scroll to position [781, 0]
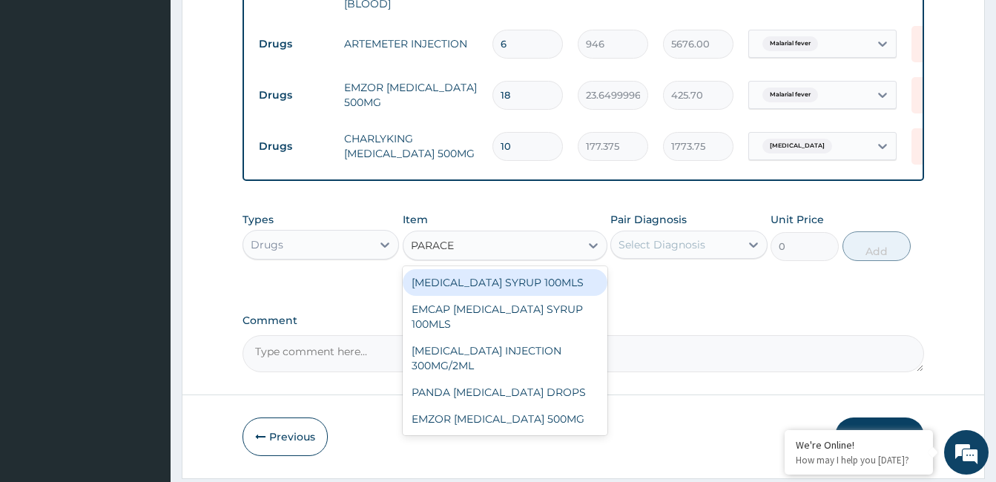
click at [553, 422] on div "EMZOR PARACETAMOL 500MG" at bounding box center [505, 419] width 205 height 27
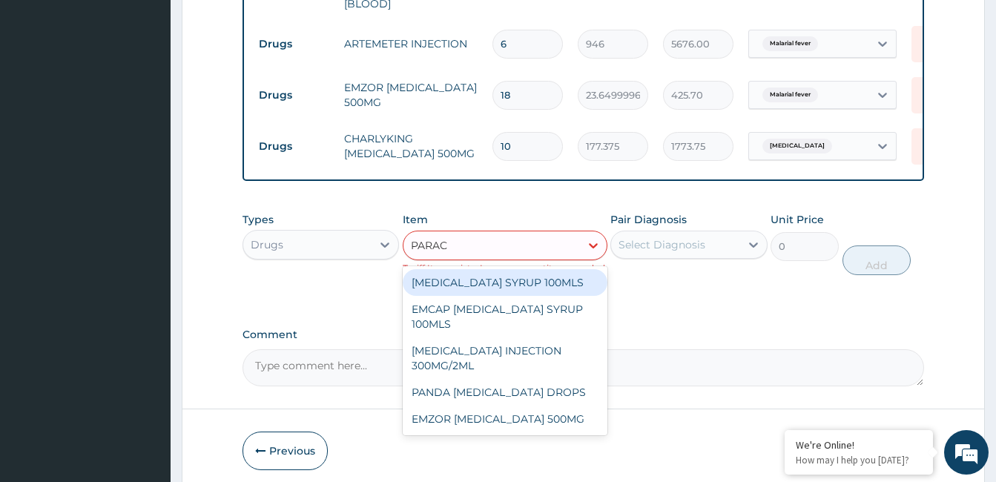
type input "PARACE"
click at [532, 347] on div "PARACETAMOL INJECTION 300MG/2ML" at bounding box center [505, 359] width 205 height 42
type input "260.1499938964844"
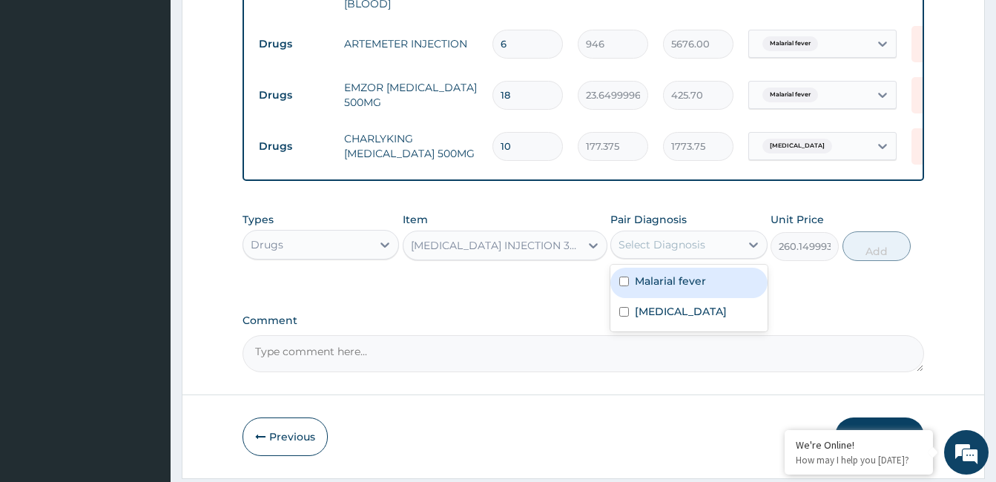
click at [676, 278] on label "Malarial fever" at bounding box center [670, 281] width 71 height 15
checkbox input "true"
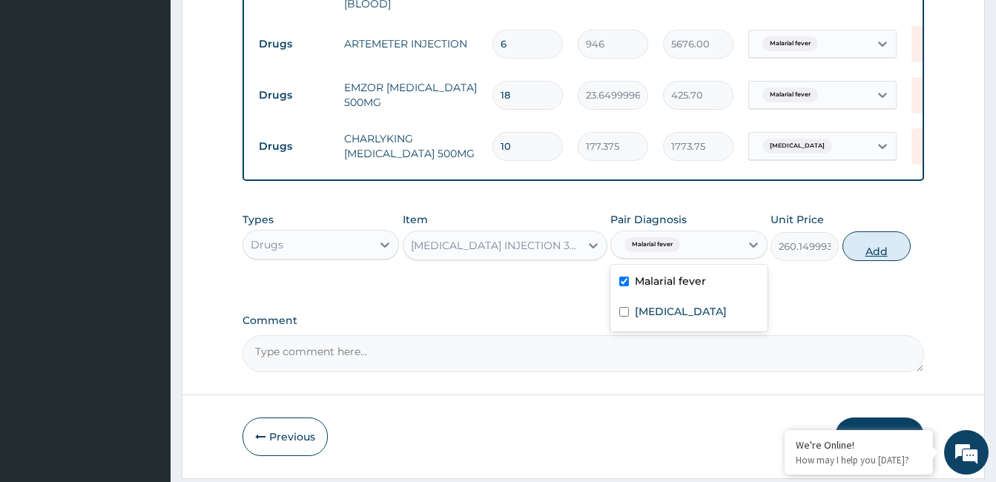
click at [863, 250] on button "Add" at bounding box center [877, 246] width 68 height 30
type input "0"
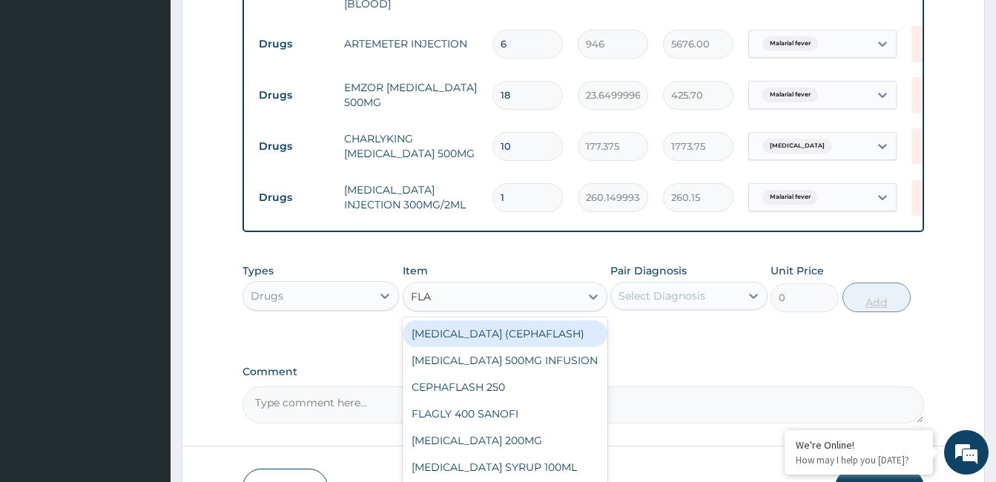
type input "FLAG"
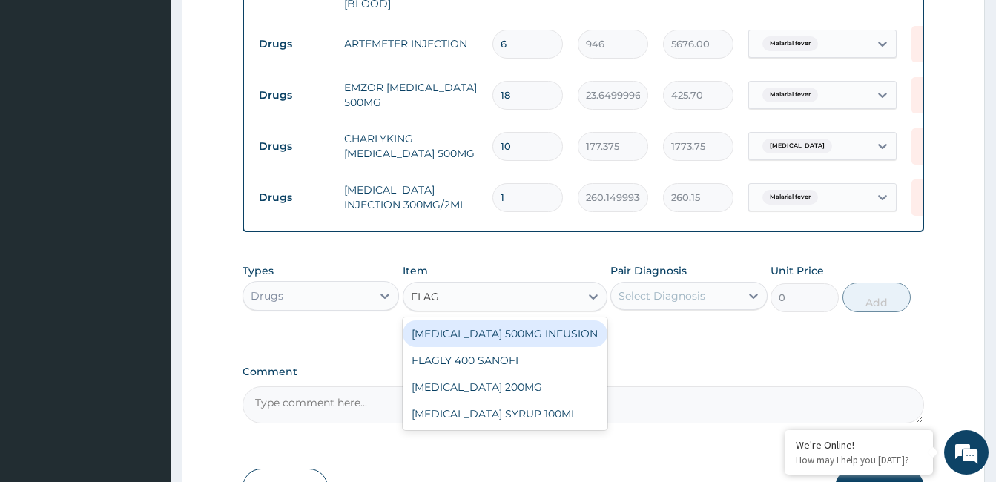
click at [510, 362] on div "FLAGLY 400 SANOFI" at bounding box center [505, 360] width 205 height 27
type input "70.94999694824219"
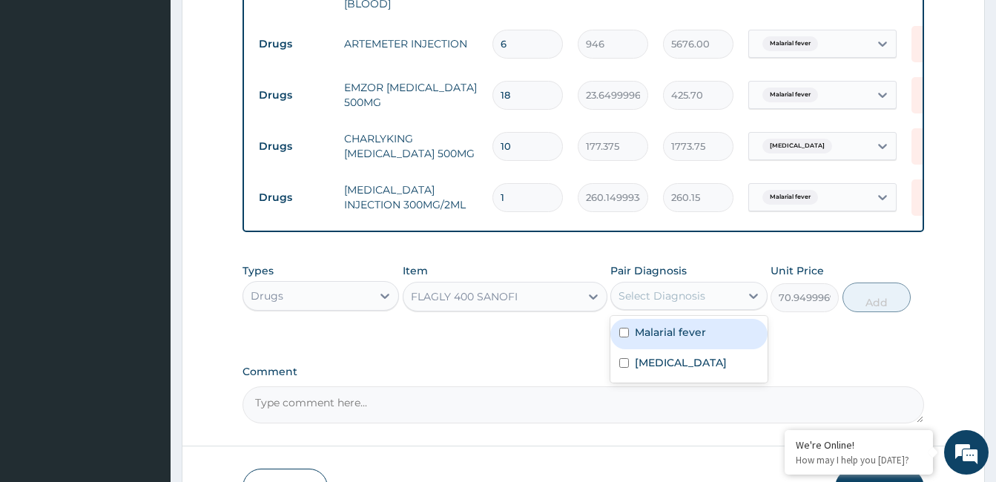
click at [676, 355] on label "Gastroenteritis" at bounding box center [681, 362] width 92 height 15
checkbox input "true"
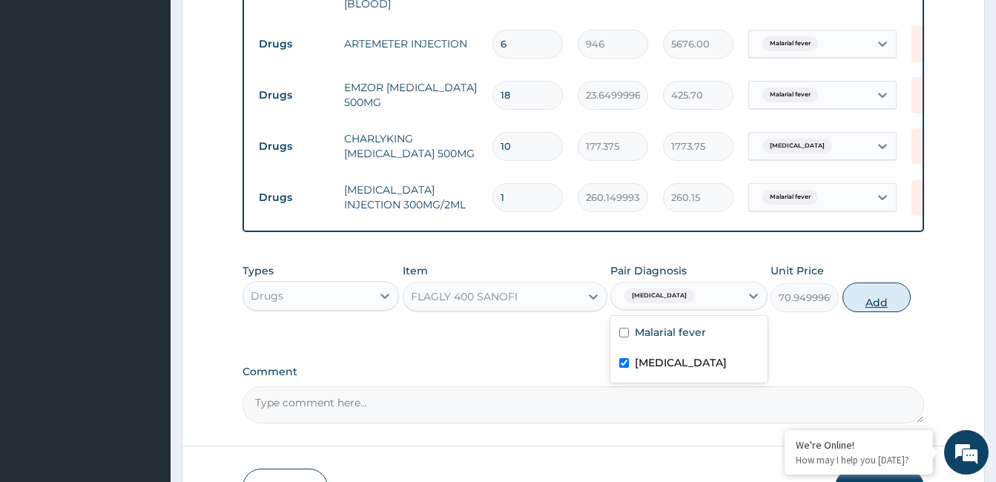
click at [872, 287] on button "Add" at bounding box center [877, 298] width 68 height 30
type input "0"
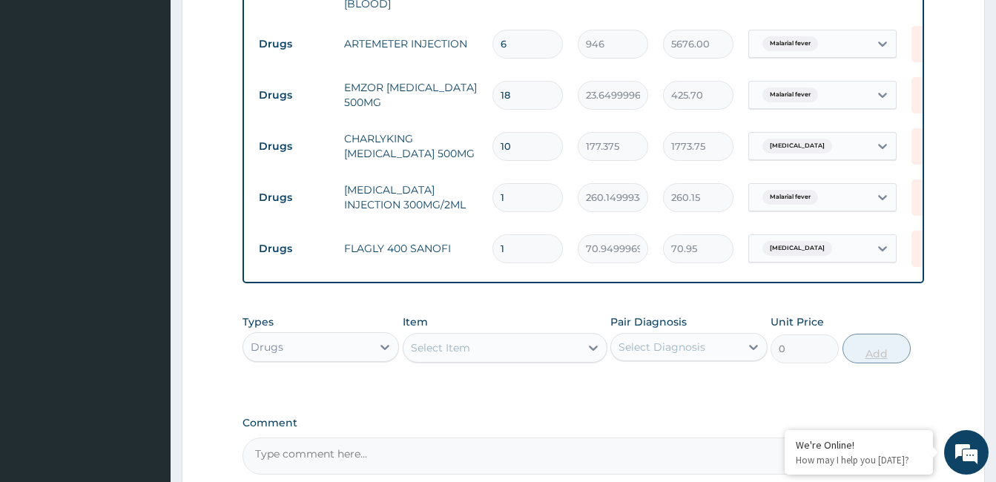
type input "18"
type input "1277.10"
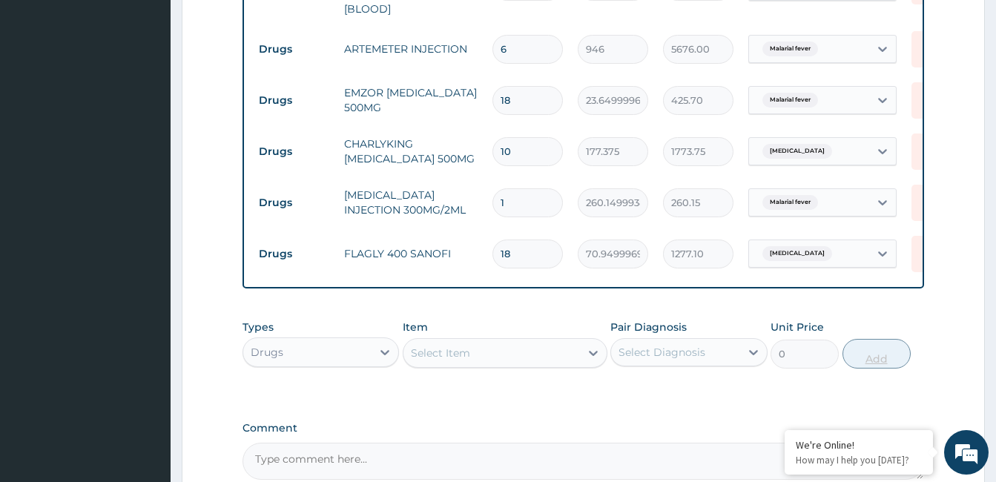
scroll to position [926, 0]
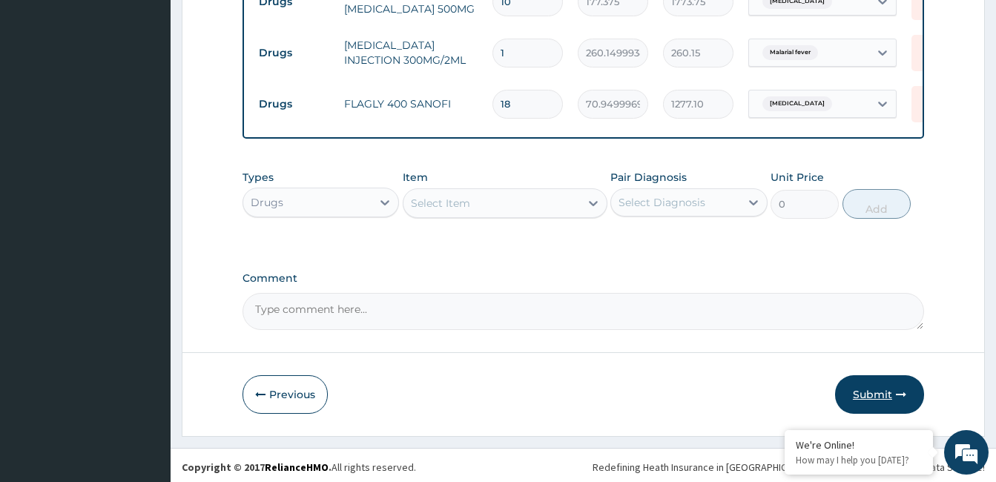
click at [897, 395] on icon "button" at bounding box center [901, 394] width 10 height 10
